Goal: Information Seeking & Learning: Learn about a topic

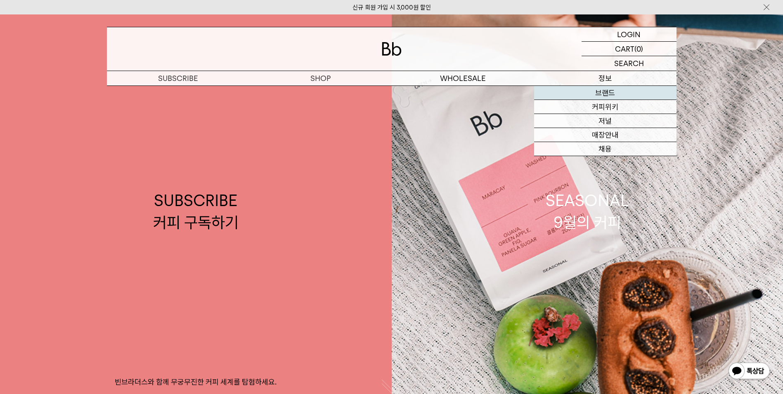
click at [609, 94] on link "브랜드" at bounding box center [605, 93] width 142 height 14
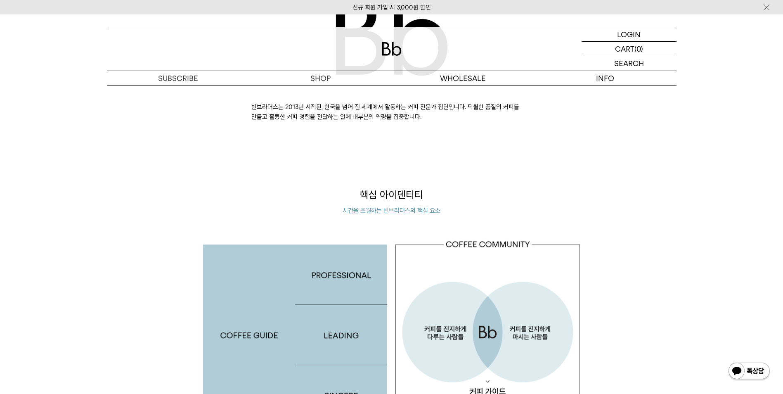
scroll to position [578, 0]
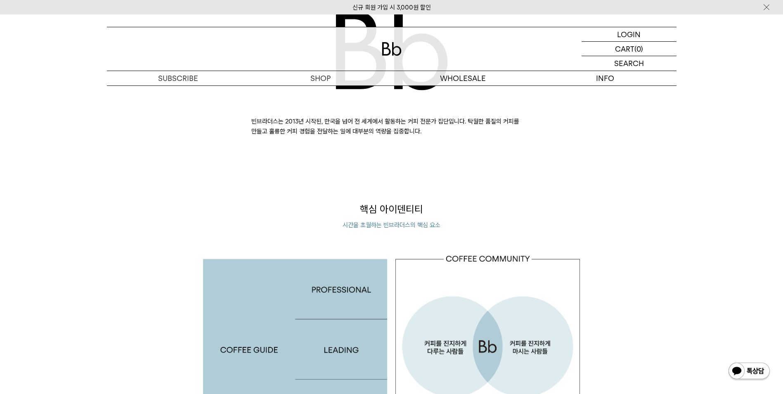
click at [417, 133] on p "빈브라더스는 2013년 시작된, 한국을 넘어 전 세계에서 활동하는 커피 전문가 집단입니다. 탁월한 품질의 커피를 만들고 훌륭한 커피 경험을 전…" at bounding box center [391, 126] width 281 height 20
drag, startPoint x: 407, startPoint y: 119, endPoint x: 684, endPoint y: 69, distance: 281.9
click at [631, 126] on div "BRAND IDENTITY 빈브라더스는 2013년 시작된, 한국을 넘어 전 세계에서 활동하는 커피 전문가 집단입니다. 탁월한 품질의 커피를 만…" at bounding box center [392, 53] width 578 height 166
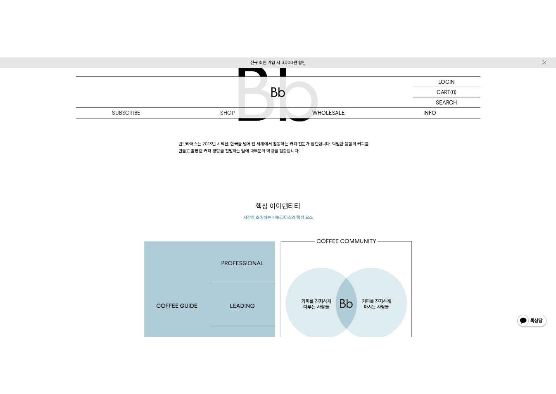
scroll to position [565, 0]
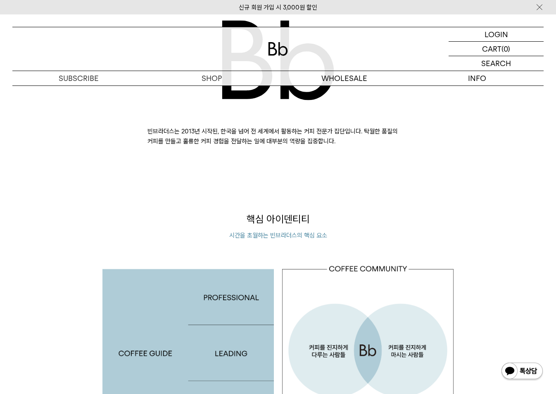
click at [283, 212] on p "핵심 아이덴티티" at bounding box center [277, 219] width 351 height 14
drag, startPoint x: 294, startPoint y: 130, endPoint x: 362, endPoint y: 143, distance: 69.4
click at [308, 128] on p "빈브라더스는 2013년 시작된, 한국을 넘어 전 세계에서 활동하는 커피 전문가 집단입니다. 탁월한 품질의 커피를 만들고 훌륭한 커피 경험을 전…" at bounding box center [277, 136] width 261 height 20
drag, startPoint x: 237, startPoint y: 114, endPoint x: 348, endPoint y: 130, distance: 112.1
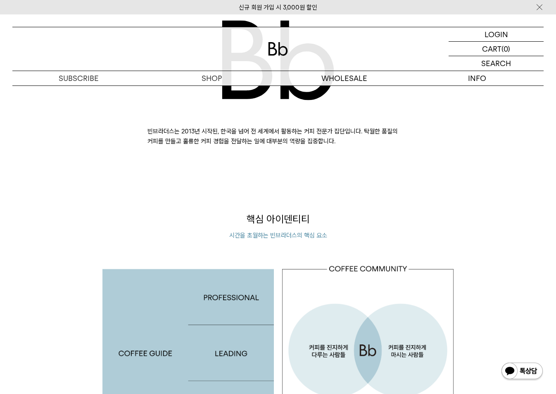
click at [348, 130] on div "빈브라더스는 2013년 시작된, 한국을 넘어 전 세계에서 활동하는 커피 전문가 집단입니다. 탁월한 품질의 커피를 만들고 훌륭한 커피 경험을 전…" at bounding box center [277, 82] width 261 height 127
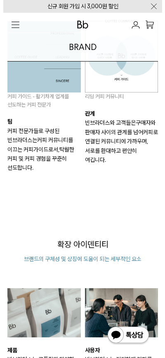
scroll to position [590, 0]
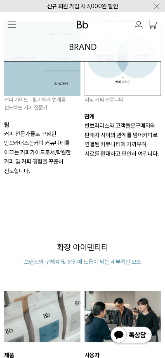
click at [98, 190] on div "핵심 아이덴티티 시간을 초월하는 빈브라더스의 핵심 요소 커피 가이드 - 활기차게 업계를 선도하는 커피 전문가 팀 커피 전문가들로 구성된 빈브라…" at bounding box center [82, 88] width 161 height 239
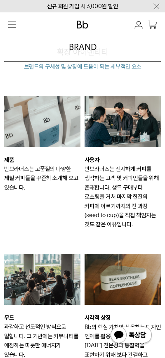
click at [109, 220] on p "빈브라더스는 진지하게 커피를 생각하는 고객 및 커피인들을 위해 존재합니다. 생두 구매부터 로스팅을 거쳐 마지막 한잔의 커피에 이르기까지의 전 …" at bounding box center [123, 196] width 76 height 65
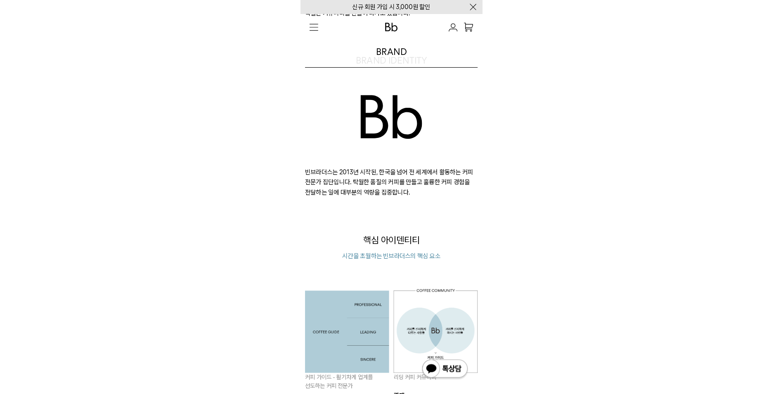
scroll to position [207, 0]
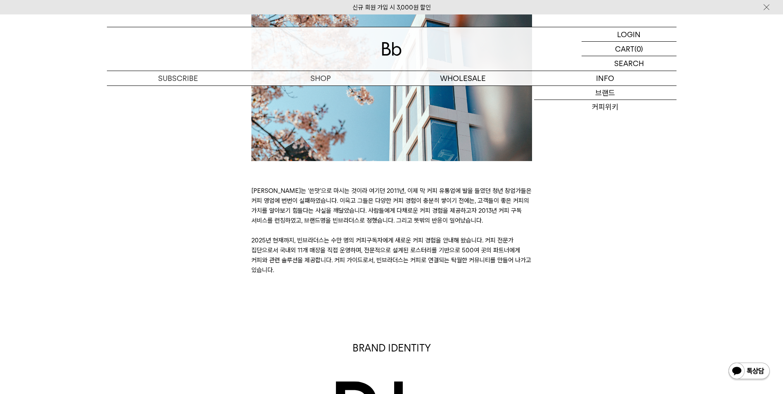
click at [617, 256] on div "BRAND STORY 커피는 ‘쓴맛’으로 마시는 것이라 여기던 2011년, 이제 막 커피 유통업에 발을 들였던 청년 창업가들은 커피 영업에 번…" at bounding box center [392, 105] width 578 height 340
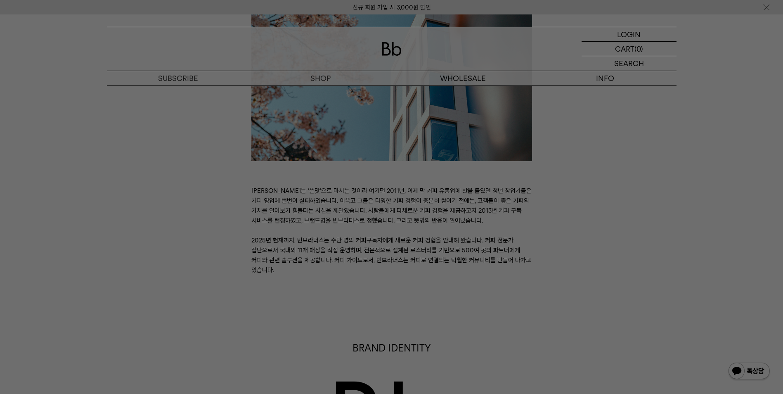
click at [216, 218] on div at bounding box center [391, 197] width 783 height 394
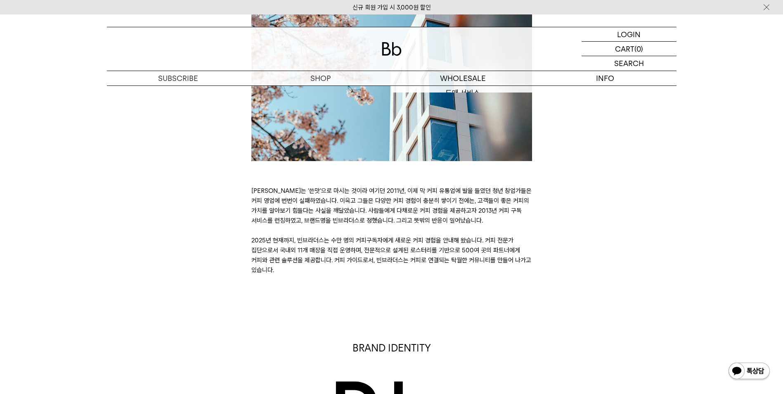
click at [613, 264] on div "BRAND STORY [PERSON_NAME]는 ‘쓴맛’으로 마시는 것이라 여기던 2011년, 이제 막 커피 유통업에 발을 들였던 청년 창업가…" at bounding box center [392, 105] width 578 height 340
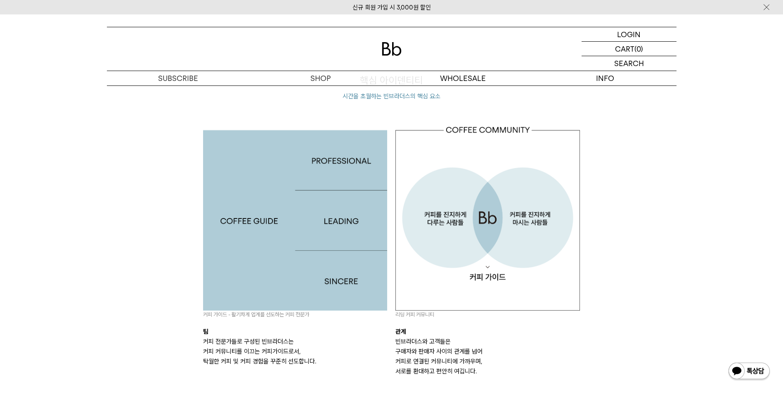
scroll to position [703, 0]
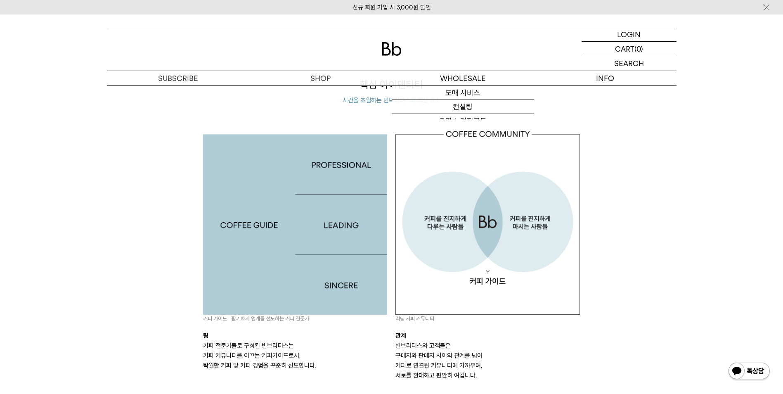
click at [592, 219] on div "핵심 아이덴티티 시간을 초월하는 빈브라더스의 핵심 요소 커피 가이드 - 활기차게 업계를 선도하는 커피 전문가 팀 커피 전문가들로 구성된 빈브라…" at bounding box center [392, 246] width 578 height 336
click at [404, 339] on p "관계" at bounding box center [487, 336] width 185 height 10
click at [445, 330] on div "리딩 커피 커뮤니티 관계 빈브라더스와 고객들은 구매자와 판매자 사이의 관계를 넘어 커피로 연결된 커뮤니티에 가까우며, 서로를 환대하고 편안히 …" at bounding box center [487, 255] width 185 height 250
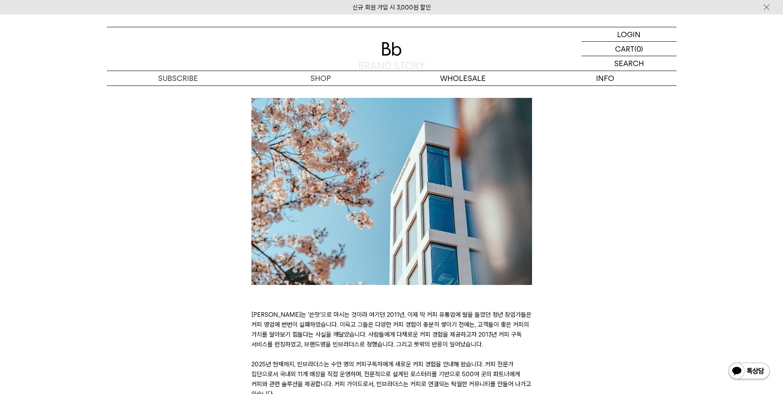
scroll to position [0, 0]
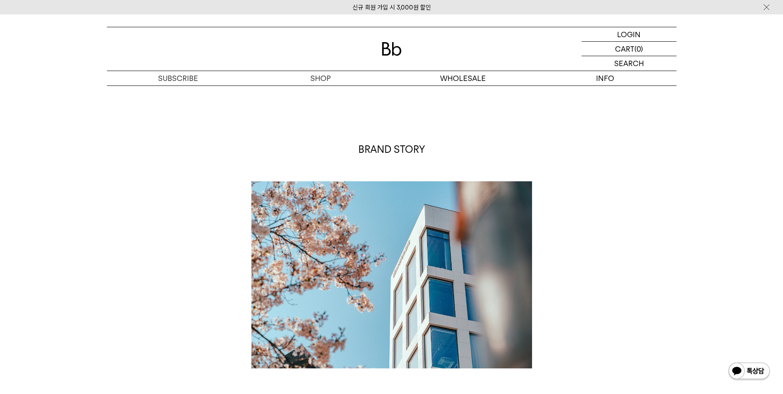
click at [400, 149] on p "BRAND STORY" at bounding box center [391, 149] width 281 height 14
drag, startPoint x: 412, startPoint y: 151, endPoint x: 444, endPoint y: 149, distance: 32.3
click at [444, 149] on p "BRAND STORY" at bounding box center [391, 149] width 281 height 14
click at [407, 150] on p "BRAND STORY" at bounding box center [391, 149] width 281 height 14
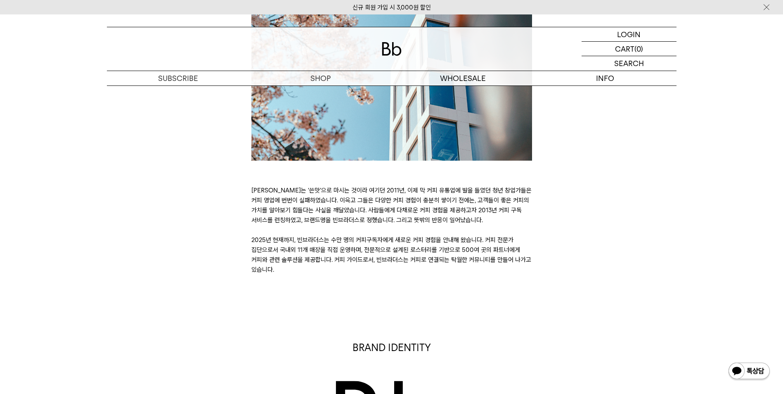
scroll to position [248, 0]
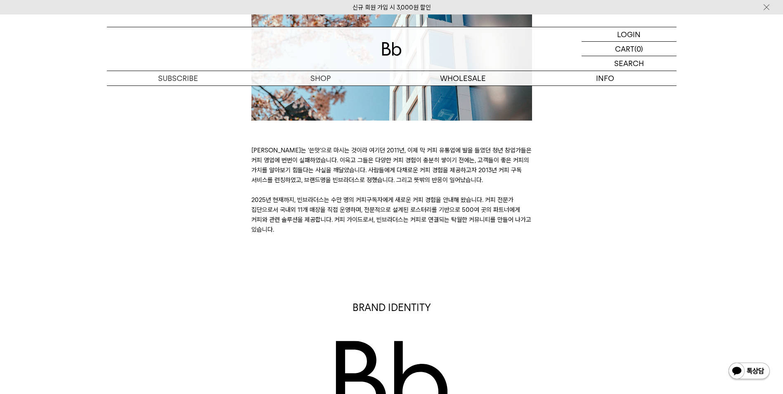
click at [203, 92] on div "BRAND STORY 커피는 ‘쓴맛’으로 마시는 것이라 여기던 2011년, 이제 막 커피 유통업에 발을 들였던 청년 창업가들은 커피 영업에 번…" at bounding box center [392, 65] width 578 height 340
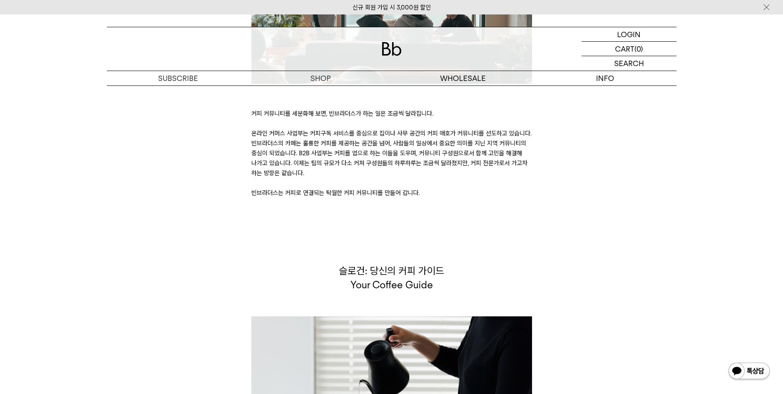
scroll to position [1745, 0]
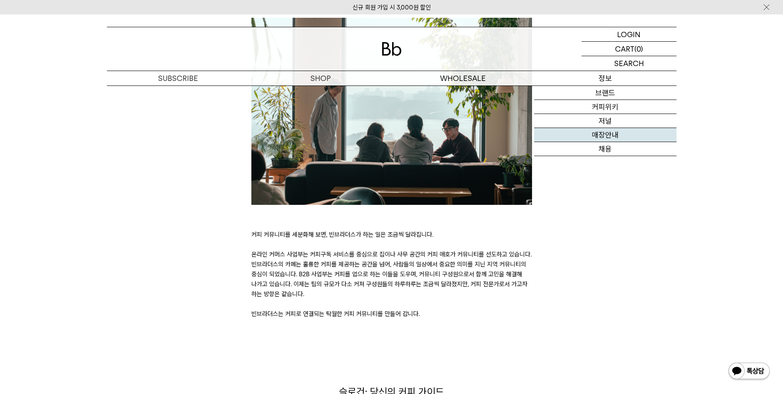
click at [605, 137] on link "매장안내" at bounding box center [605, 135] width 142 height 14
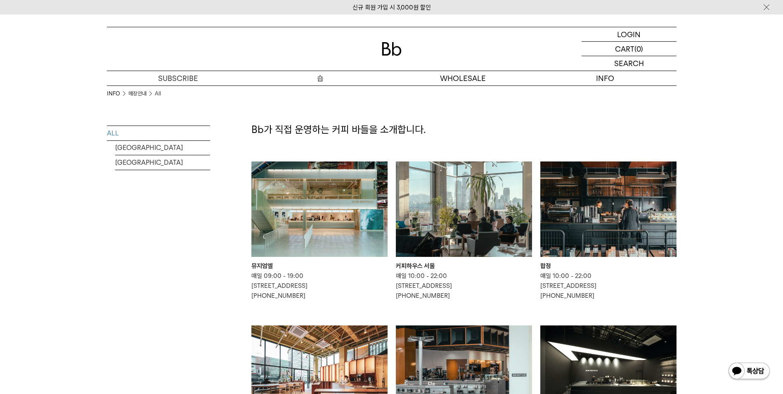
click at [331, 77] on p "숍" at bounding box center [320, 78] width 142 height 14
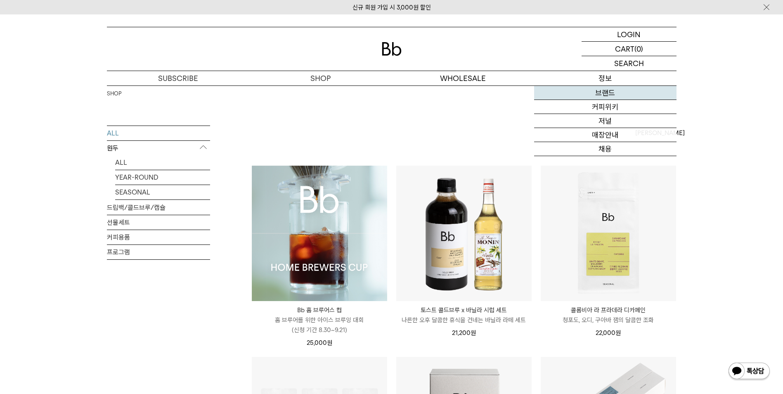
click at [596, 90] on link "브랜드" at bounding box center [605, 93] width 142 height 14
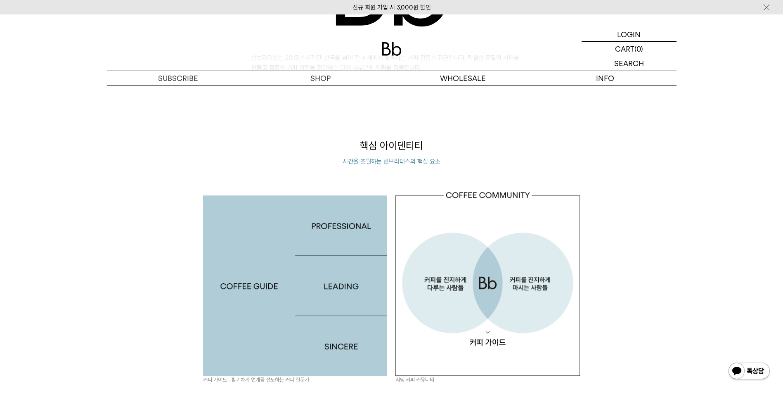
scroll to position [660, 0]
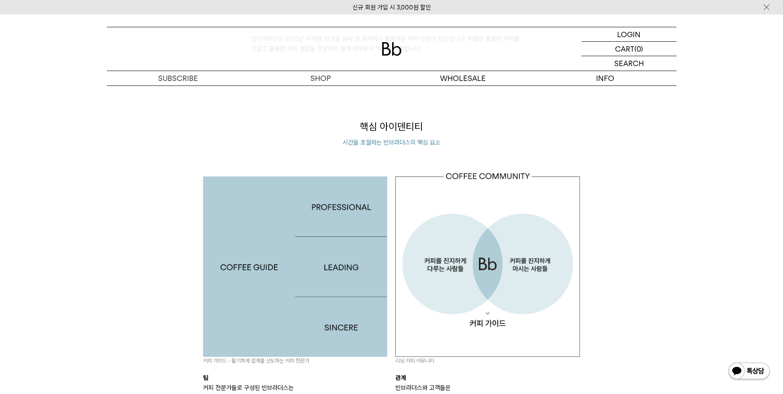
click at [229, 265] on img at bounding box center [295, 264] width 185 height 185
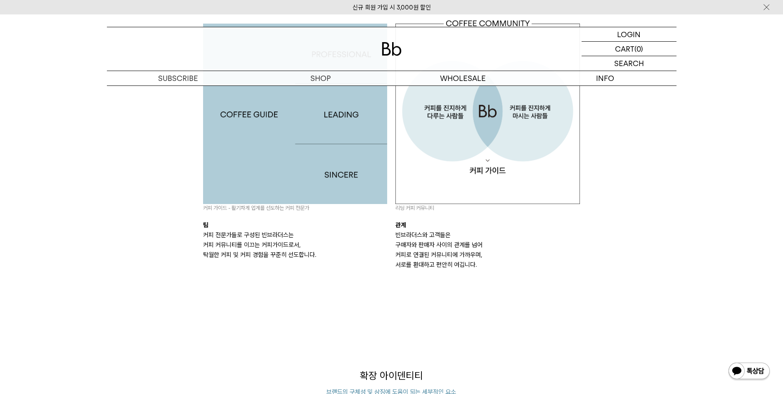
scroll to position [784, 0]
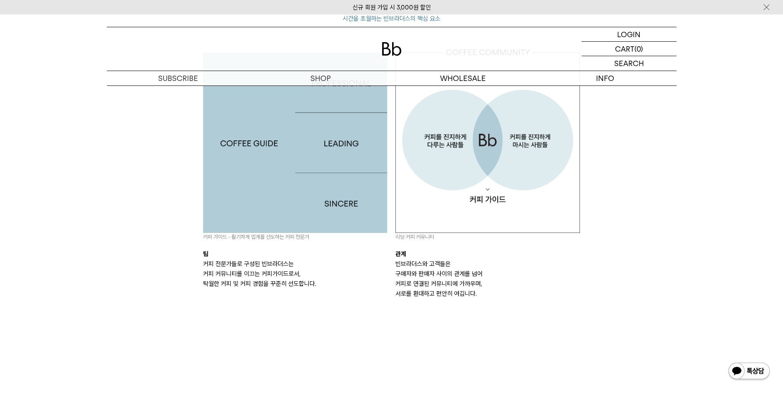
click at [492, 300] on div "핵심 아이덴티티 시간을 초월하는 빈브라더스의 핵심 요소 커피 가이드 - 활기차게 업계를 선도하는 커피 전문가 팀 커피 전문가들로 구성된 빈브라…" at bounding box center [391, 164] width 385 height 336
drag, startPoint x: 549, startPoint y: 310, endPoint x: 543, endPoint y: 310, distance: 5.4
click at [548, 310] on div "핵심 아이덴티티 시간을 초월하는 빈브라더스의 핵심 요소 커피 가이드 - 활기차게 업계를 선도하는 커피 전문가 팀 커피 전문가들로 구성된 빈브라…" at bounding box center [391, 164] width 385 height 336
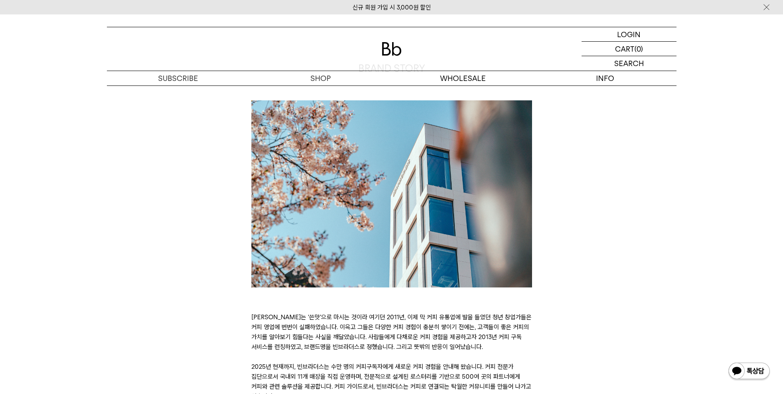
scroll to position [0, 0]
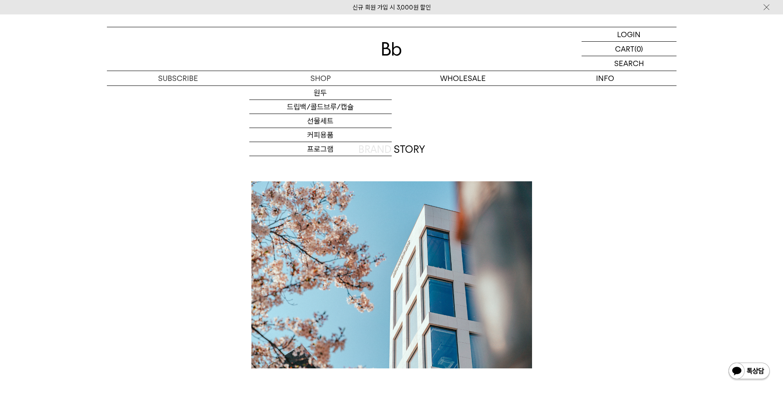
click at [0, 0] on p "구독" at bounding box center [0, 0] width 0 height 0
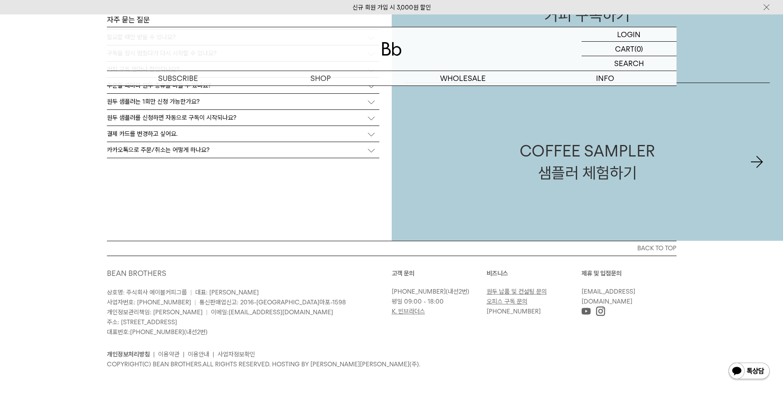
scroll to position [2034, 0]
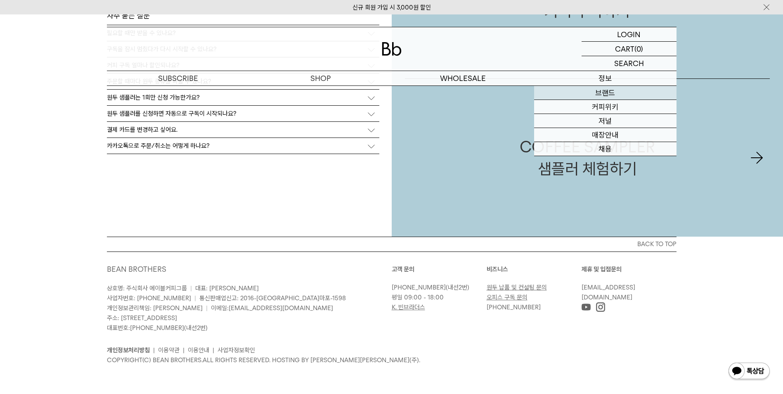
click at [607, 97] on link "브랜드" at bounding box center [605, 93] width 142 height 14
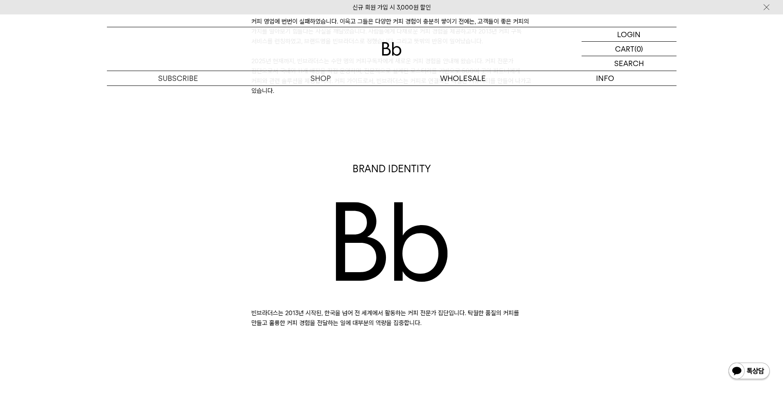
scroll to position [413, 0]
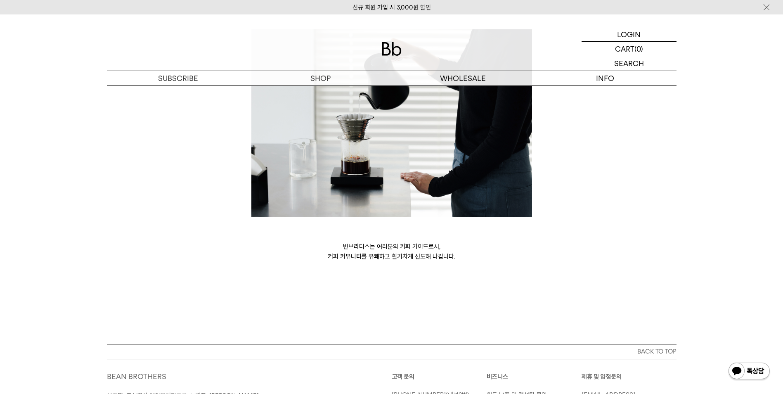
scroll to position [2064, 0]
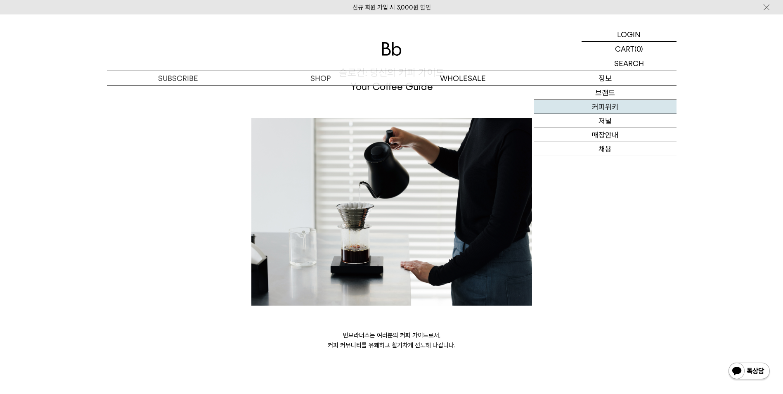
click at [602, 106] on link "커피위키" at bounding box center [605, 107] width 142 height 14
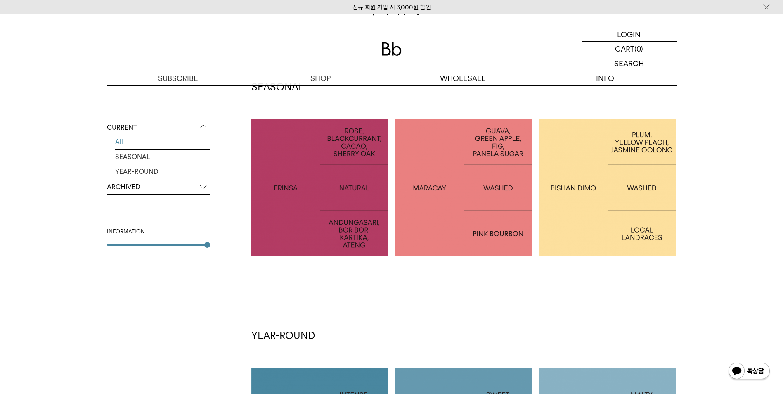
scroll to position [41, 0]
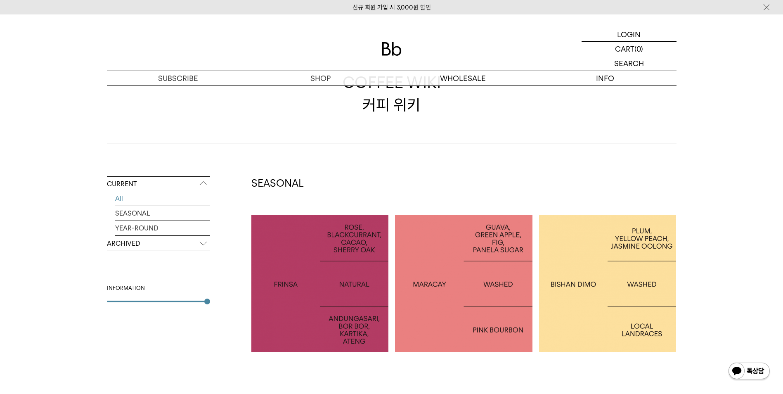
click at [476, 179] on h2 "SEASONAL" at bounding box center [463, 183] width 425 height 14
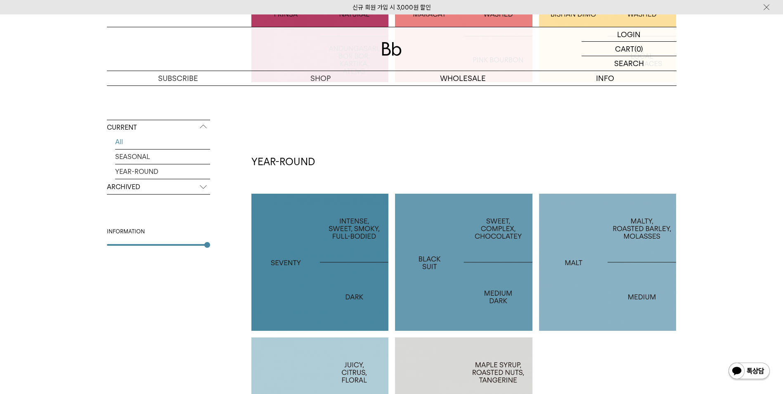
scroll to position [308, 0]
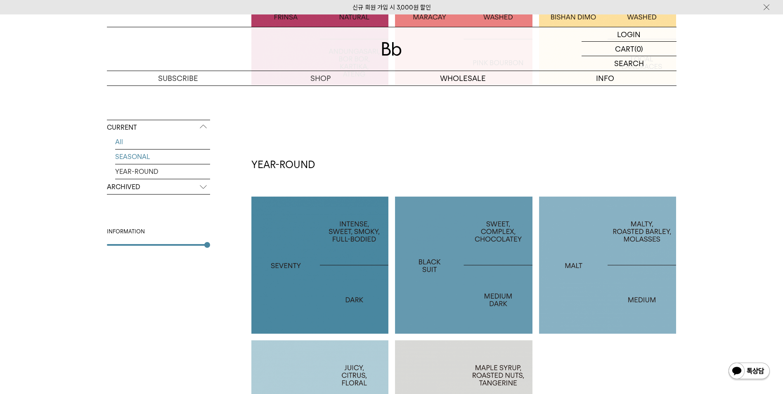
click at [160, 162] on link "SEASONAL" at bounding box center [162, 156] width 95 height 14
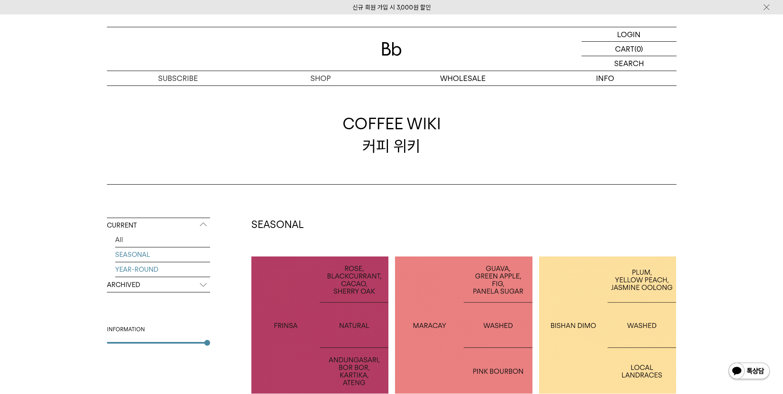
click at [140, 267] on link "YEAR-ROUND" at bounding box center [162, 269] width 95 height 14
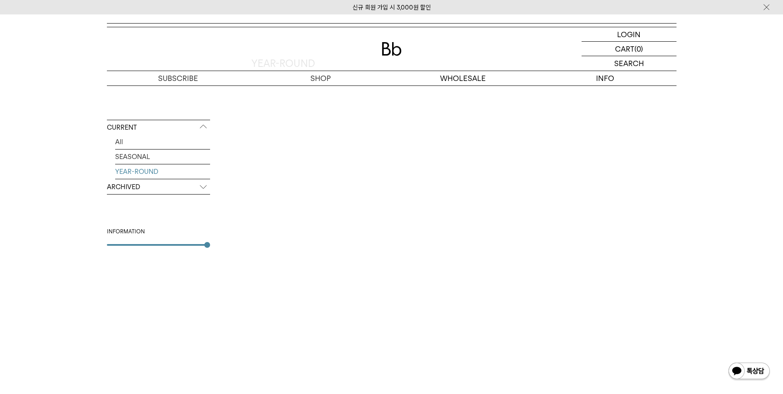
scroll to position [201, 0]
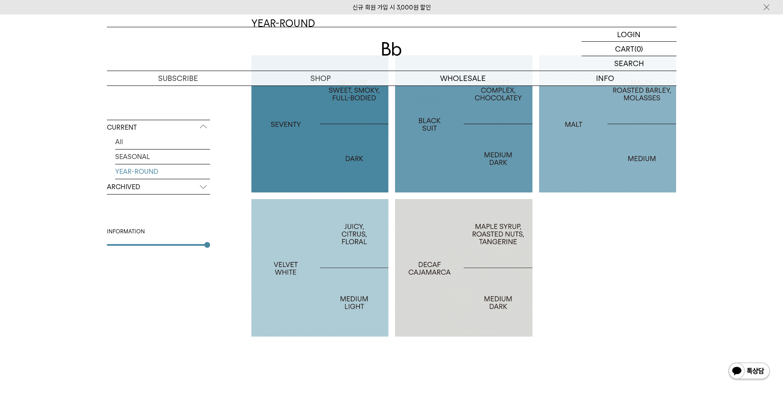
click at [163, 189] on p "ARCHIVED" at bounding box center [158, 187] width 103 height 15
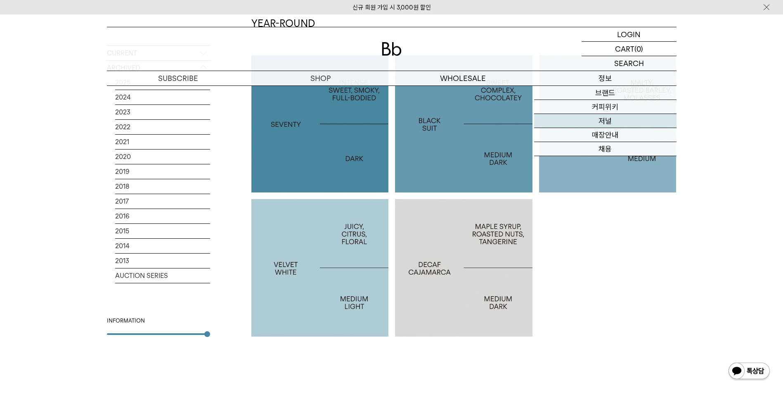
click at [610, 124] on link "저널" at bounding box center [605, 121] width 142 height 14
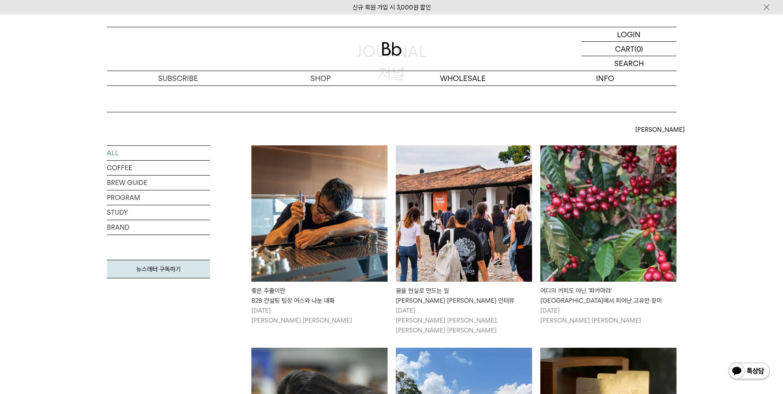
scroll to position [124, 0]
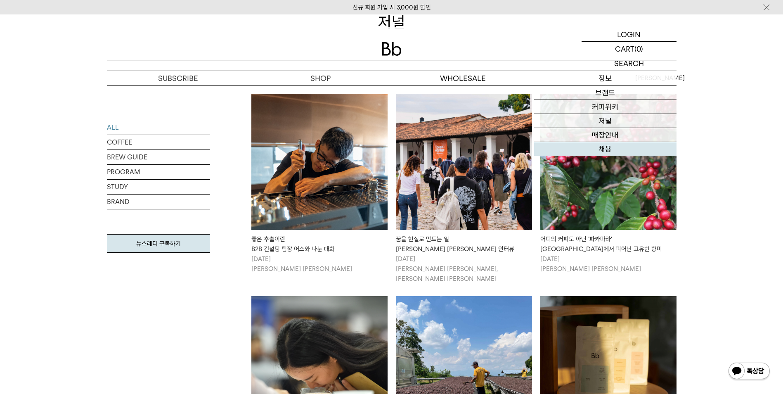
click at [604, 143] on link "채용" at bounding box center [605, 149] width 142 height 14
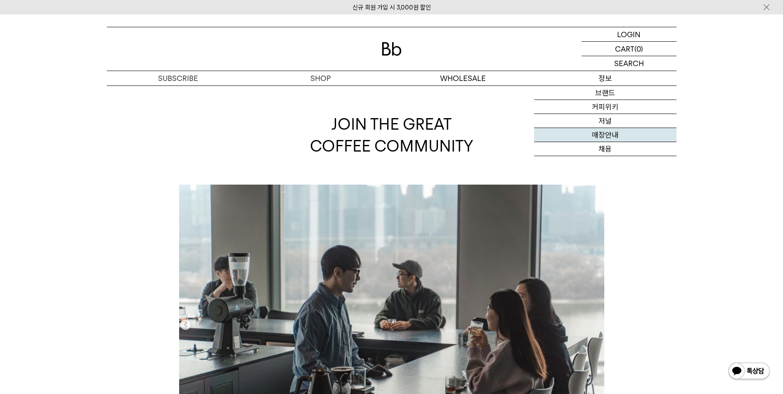
click at [603, 134] on link "매장안내" at bounding box center [605, 135] width 142 height 14
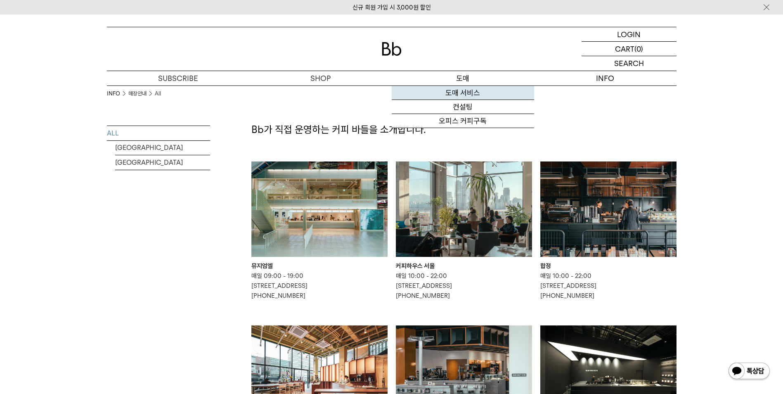
click at [458, 92] on link "도매 서비스" at bounding box center [463, 93] width 142 height 14
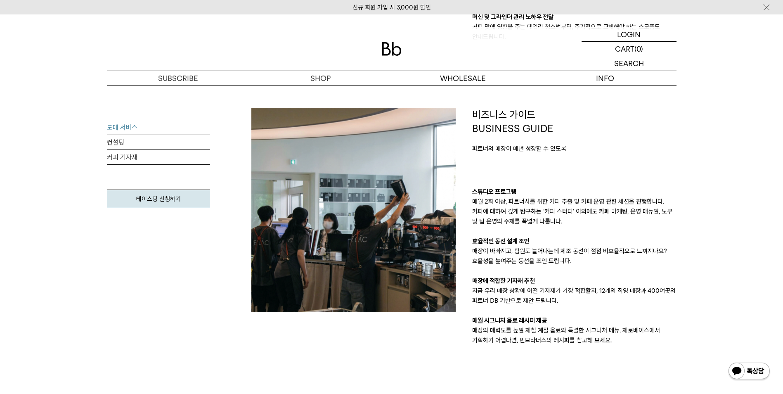
scroll to position [702, 0]
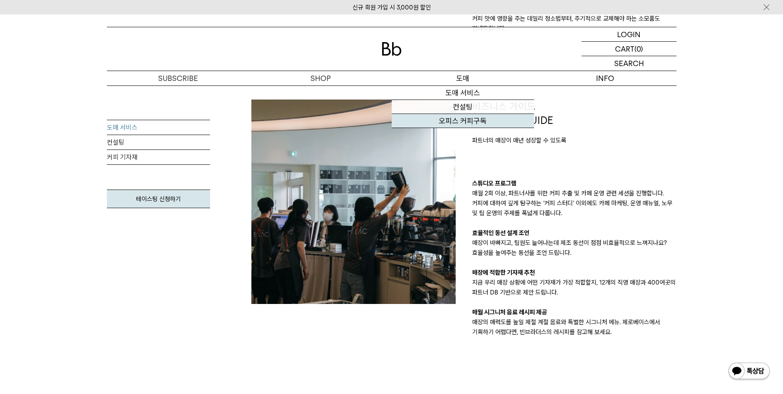
click at [469, 116] on link "오피스 커피구독" at bounding box center [463, 121] width 142 height 14
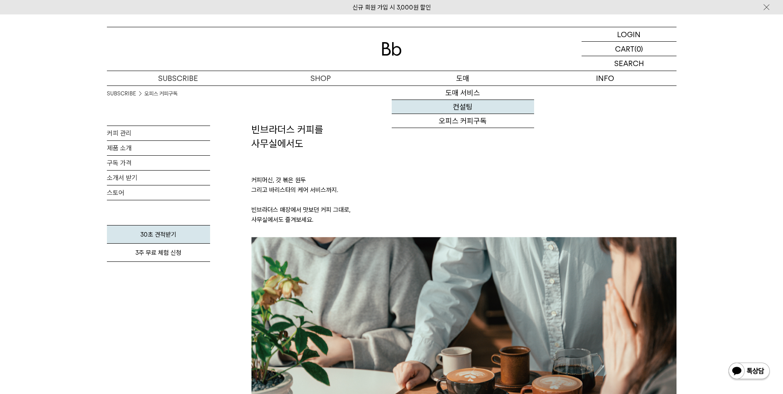
click at [466, 105] on link "컨설팅" at bounding box center [463, 107] width 142 height 14
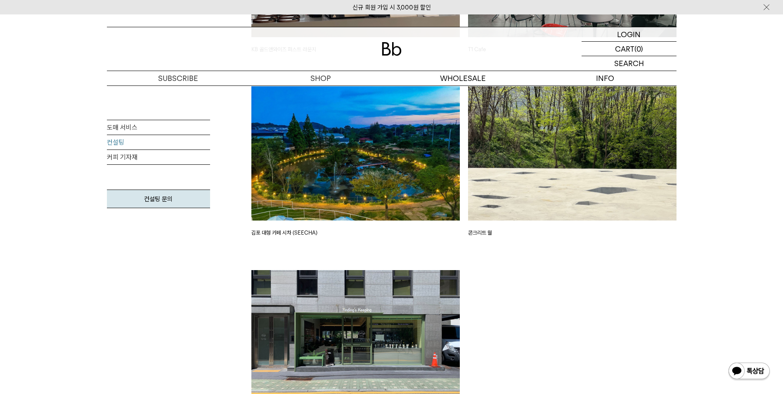
scroll to position [1857, 0]
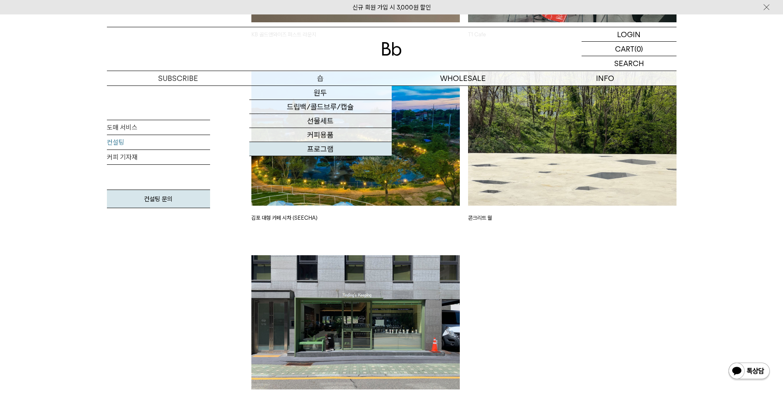
click at [319, 146] on link "프로그램" at bounding box center [320, 149] width 142 height 14
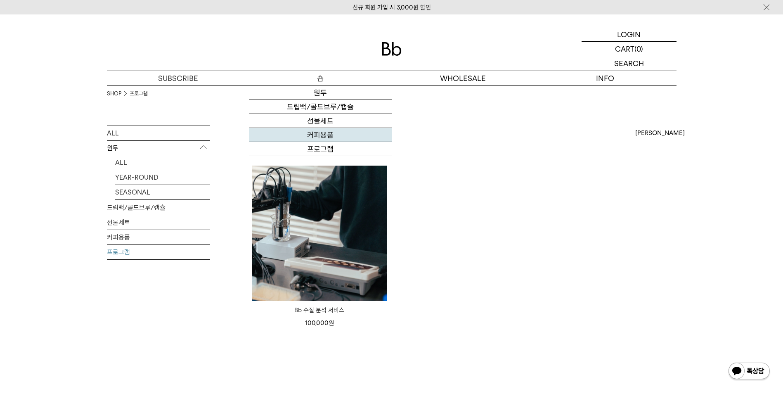
click at [325, 137] on link "커피용품" at bounding box center [320, 135] width 142 height 14
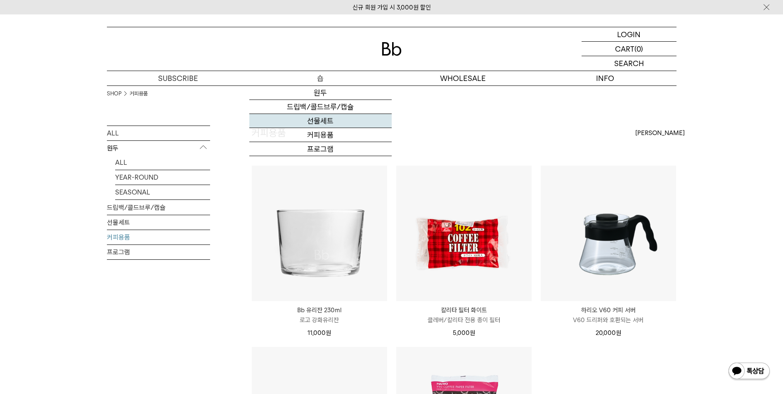
click at [319, 115] on link "선물세트" at bounding box center [320, 121] width 142 height 14
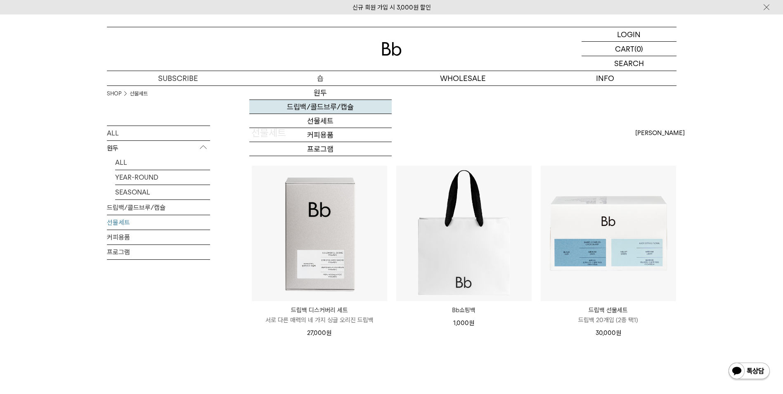
click at [324, 107] on link "드립백/콜드브루/캡슐" at bounding box center [320, 107] width 142 height 14
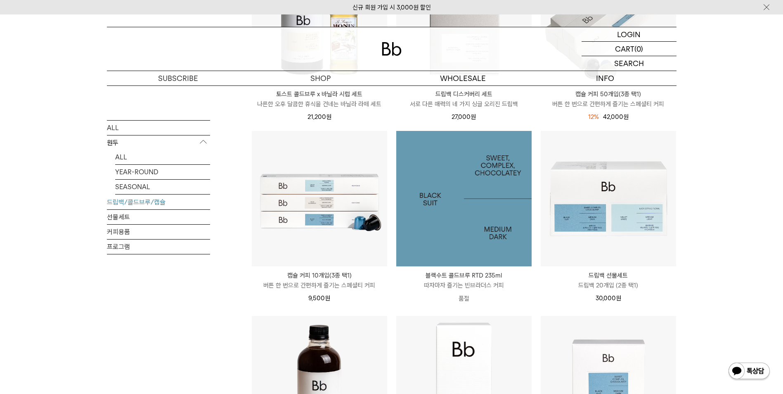
scroll to position [206, 0]
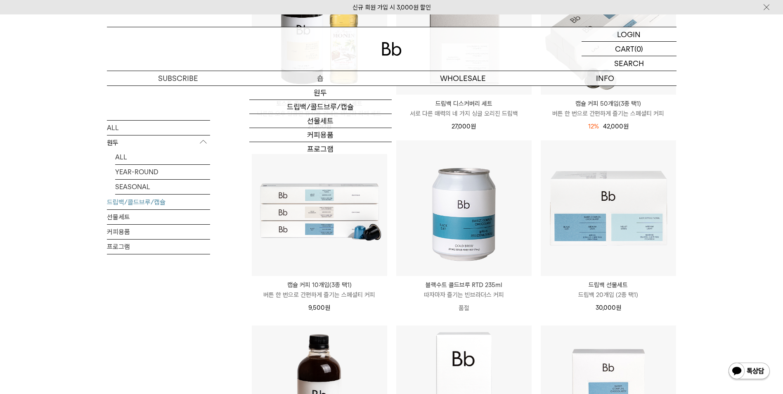
click at [319, 77] on p "숍" at bounding box center [320, 78] width 142 height 14
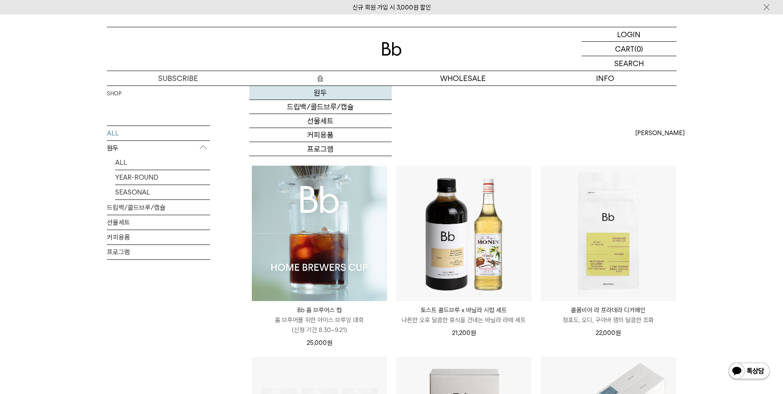
click at [326, 98] on link "원두" at bounding box center [320, 93] width 142 height 14
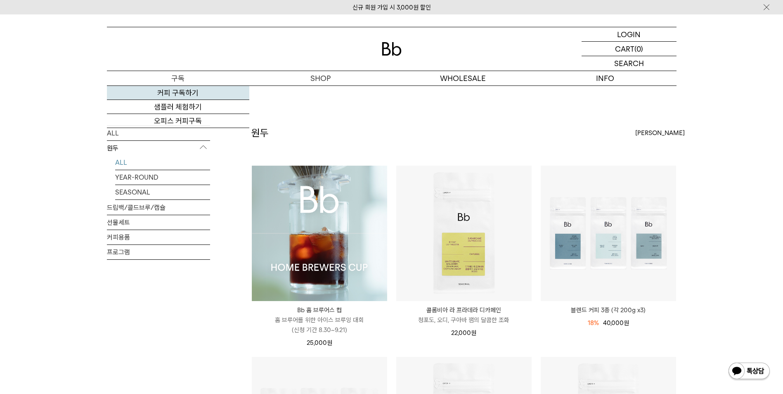
click at [187, 92] on link "커피 구독하기" at bounding box center [178, 93] width 142 height 14
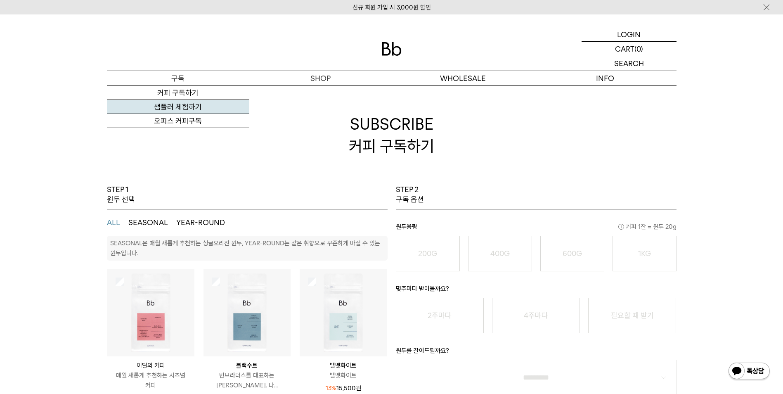
click at [178, 110] on link "샘플러 체험하기" at bounding box center [178, 107] width 142 height 14
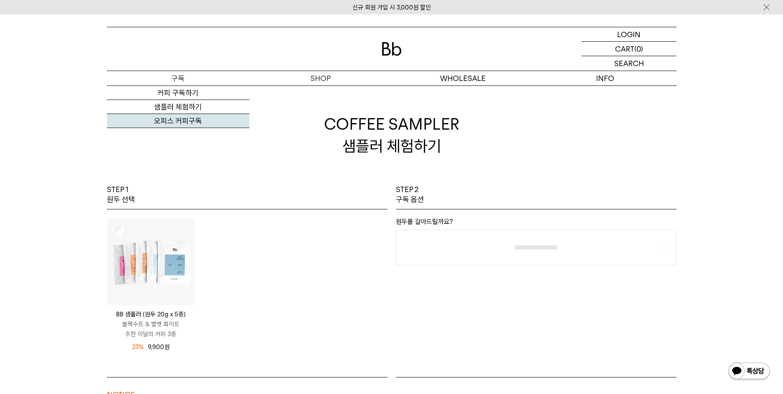
click at [191, 119] on link "오피스 커피구독" at bounding box center [178, 121] width 142 height 14
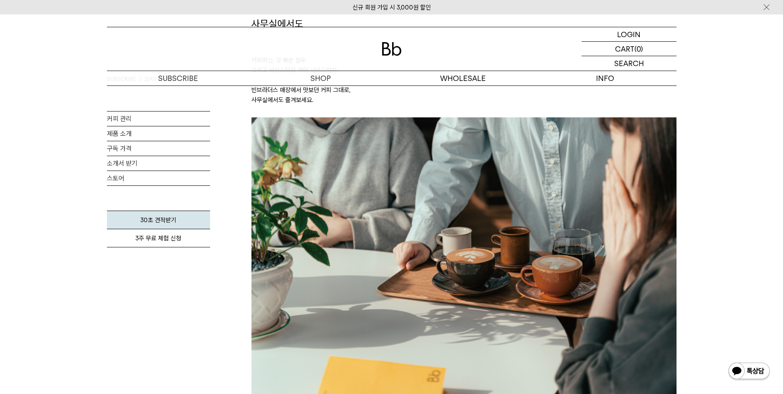
scroll to position [124, 0]
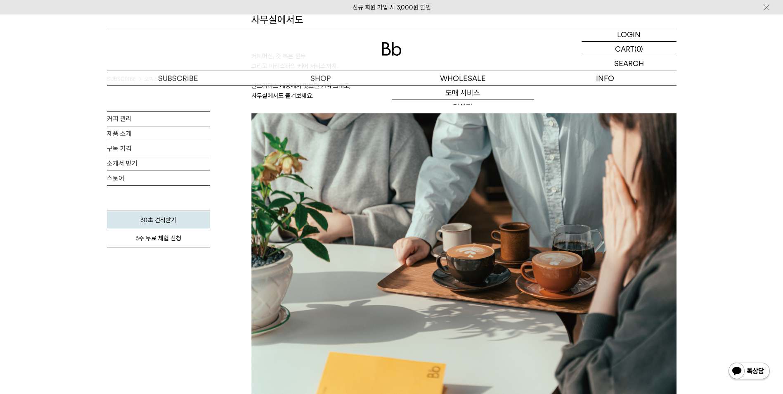
click at [395, 50] on img at bounding box center [392, 49] width 20 height 14
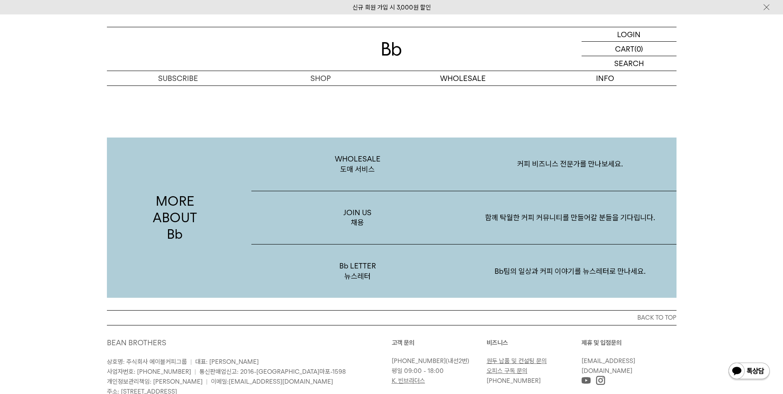
scroll to position [1599, 0]
